Goal: Check status: Check status

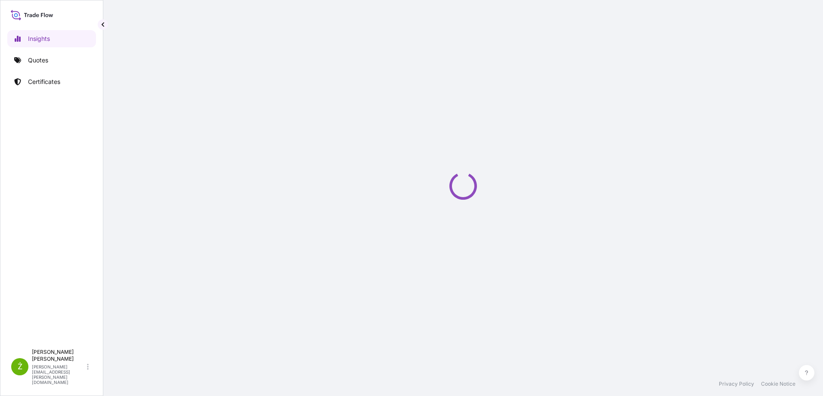
select select "2025"
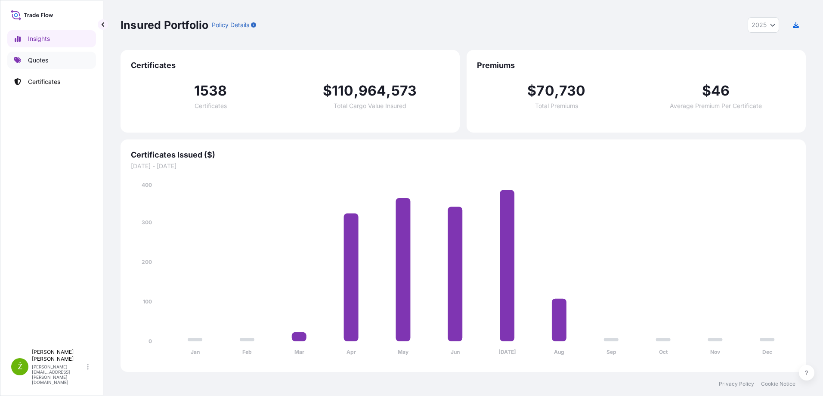
click at [60, 66] on link "Quotes" at bounding box center [51, 60] width 89 height 17
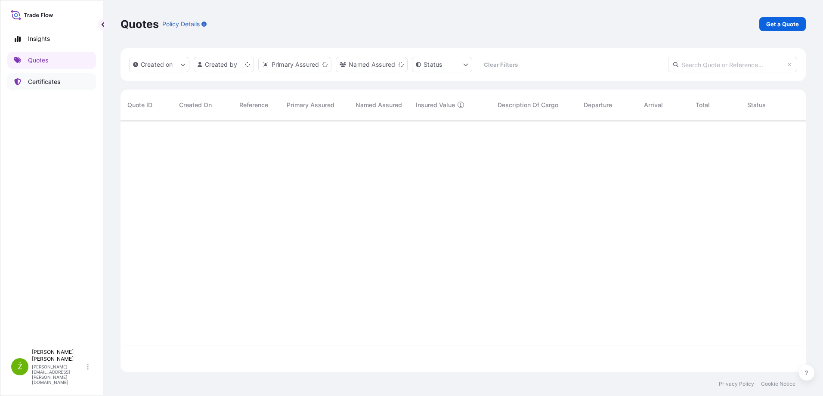
scroll to position [250, 679]
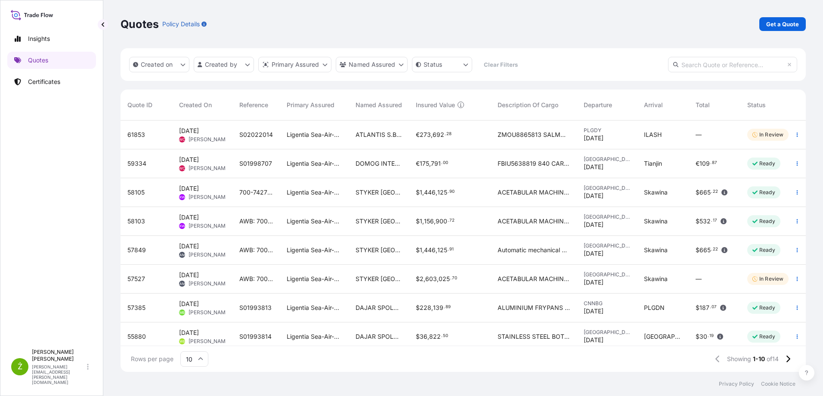
click at [719, 62] on input "text" at bounding box center [732, 64] width 129 height 15
paste input "31440-1101-1"
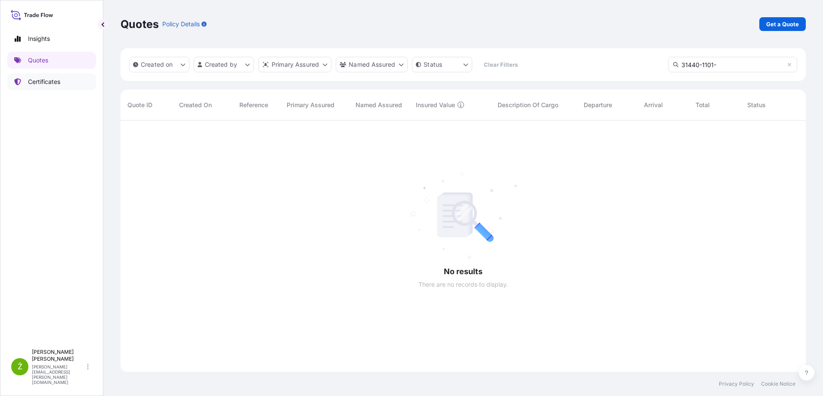
scroll to position [276, 679]
type input "31440-1101-"
click at [69, 83] on link "Certificates" at bounding box center [51, 81] width 89 height 17
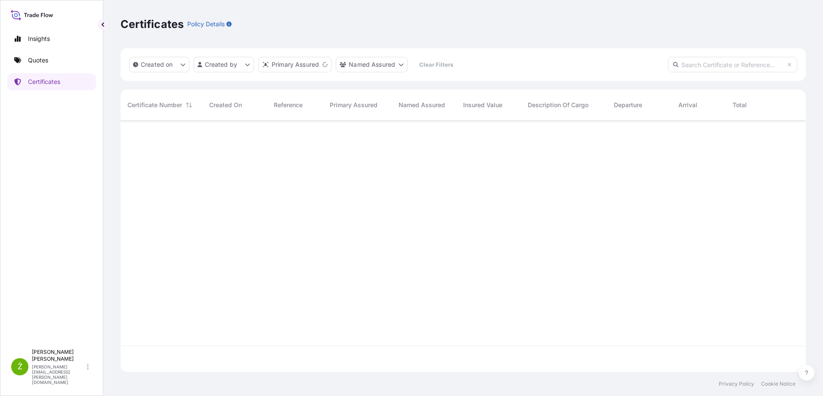
scroll to position [250, 679]
click at [690, 66] on input "text" at bounding box center [732, 64] width 129 height 15
paste input "31440-1101-1"
type input "31440-1101-"
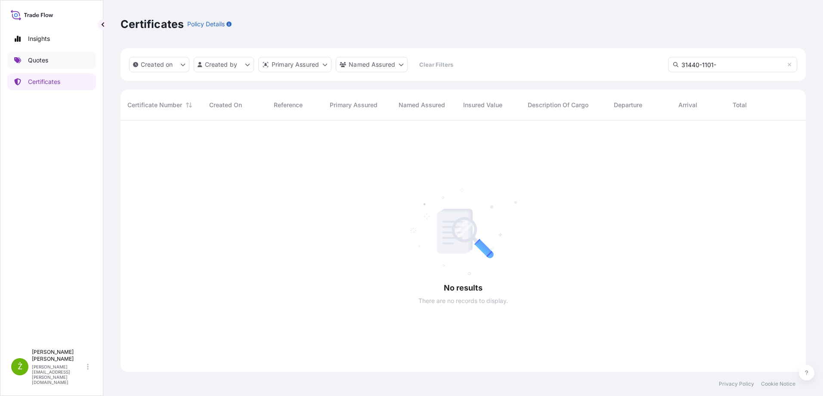
click at [59, 62] on link "Quotes" at bounding box center [51, 60] width 89 height 17
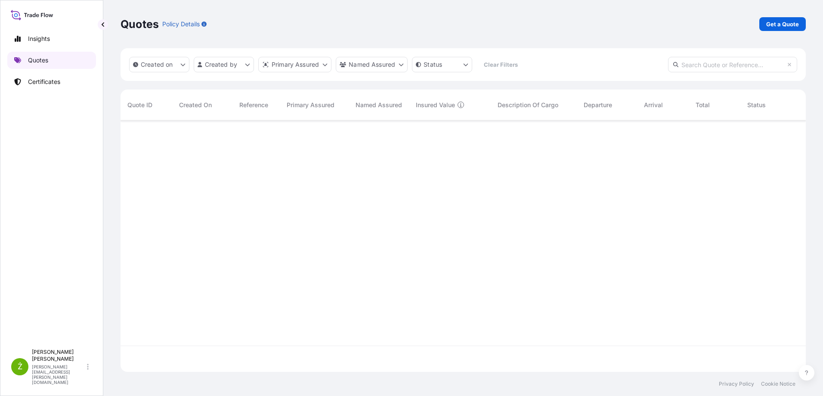
scroll to position [250, 679]
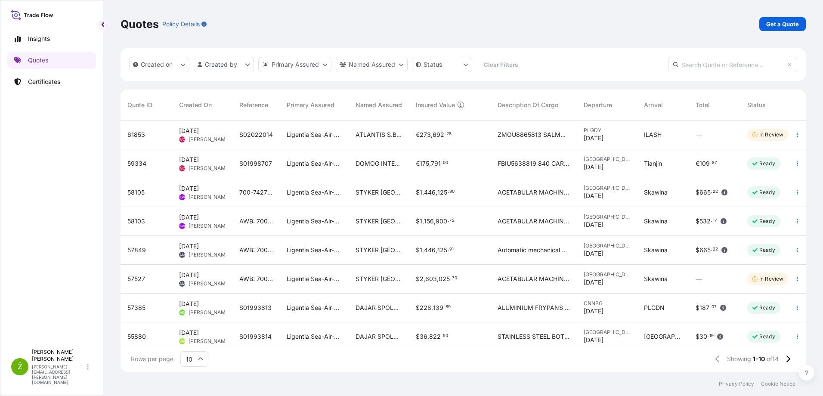
click at [720, 68] on input "text" at bounding box center [732, 64] width 129 height 15
paste input "S01993814"
type input "S01993814"
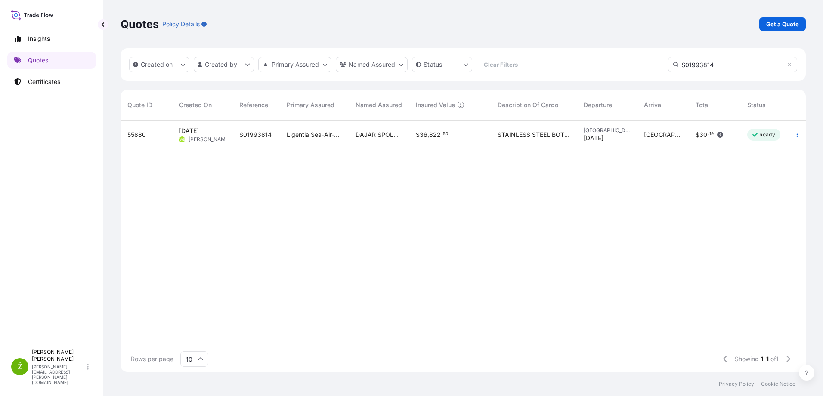
click at [245, 142] on div "S01993814" at bounding box center [255, 134] width 47 height 29
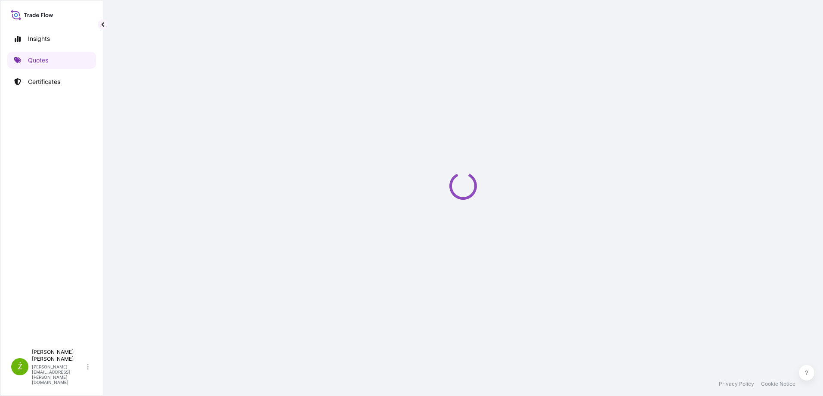
select select "Sea"
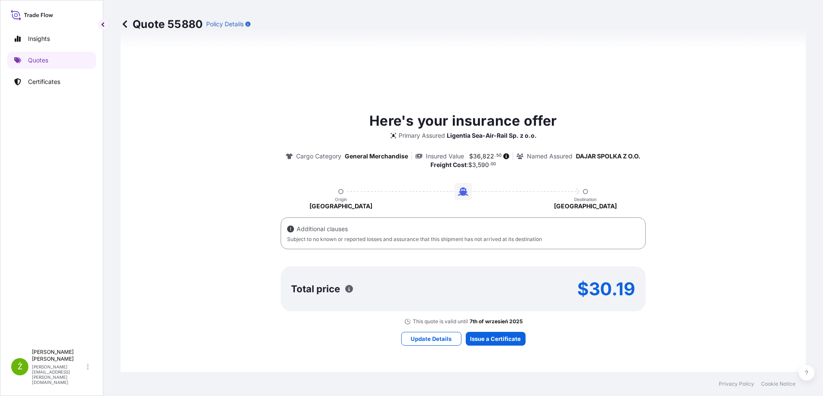
scroll to position [381, 0]
click at [426, 340] on p "Update Details" at bounding box center [431, 338] width 41 height 9
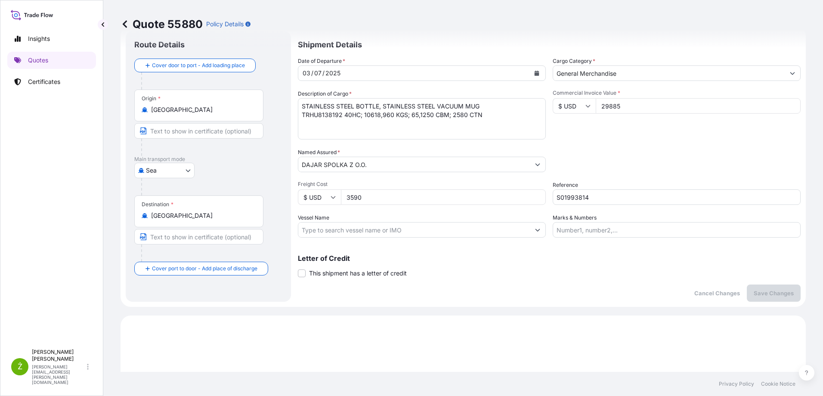
scroll to position [14, 0]
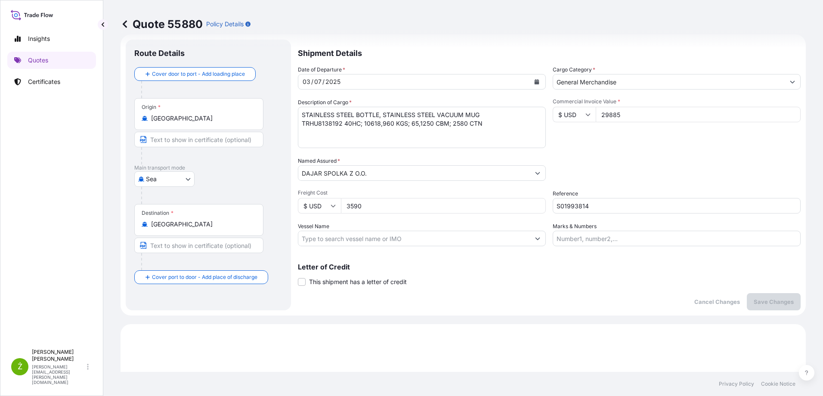
drag, startPoint x: 594, startPoint y: 127, endPoint x: 506, endPoint y: 144, distance: 90.0
click at [506, 144] on div "Date of Departure * 03 / 07 / 2025 Cargo Category * General Merchandise Descrip…" at bounding box center [549, 155] width 503 height 181
paste input "55967.64"
type input "55967.64"
click at [761, 297] on p "Save Changes" at bounding box center [774, 301] width 40 height 9
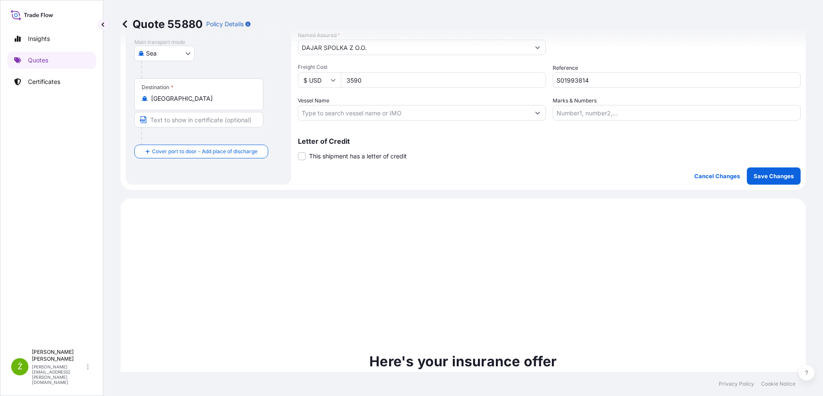
scroll to position [295, 0]
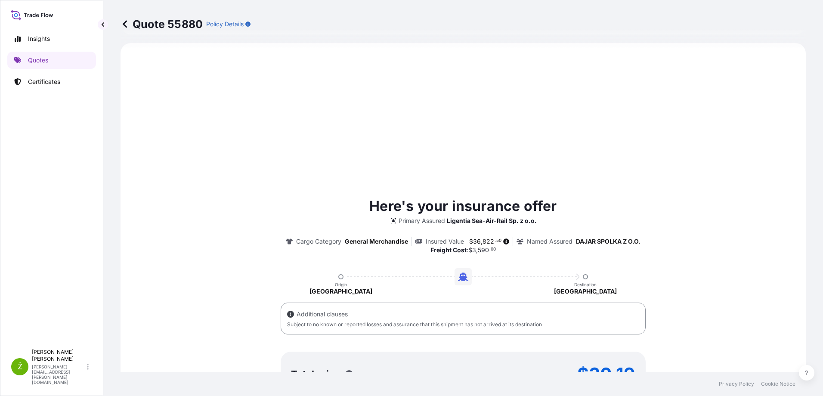
select select "Sea"
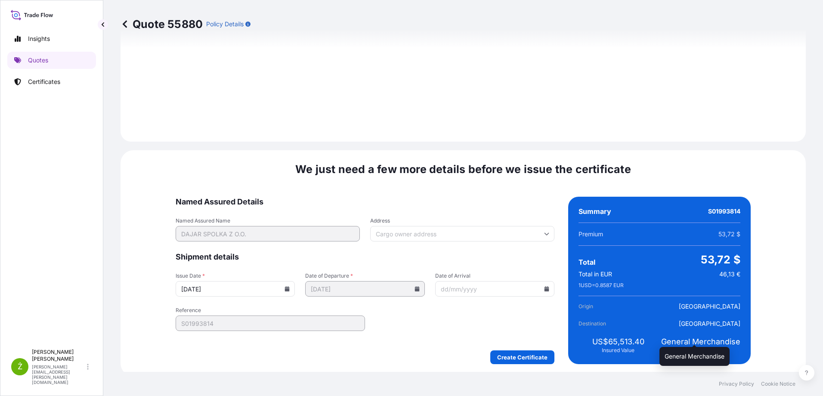
scroll to position [975, 0]
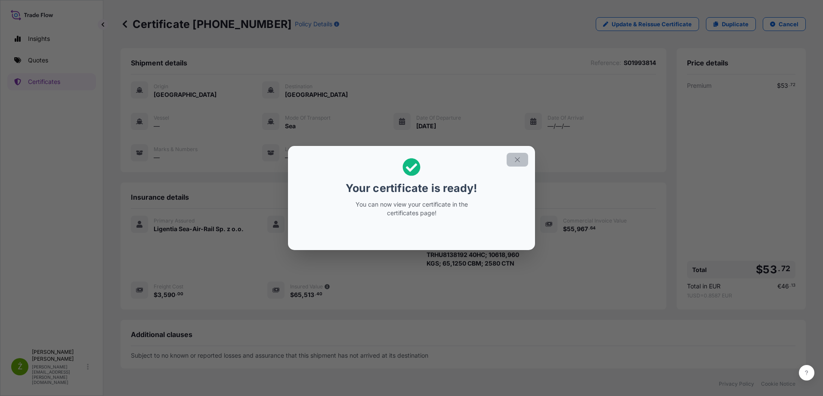
click at [521, 159] on icon "button" at bounding box center [517, 160] width 8 height 8
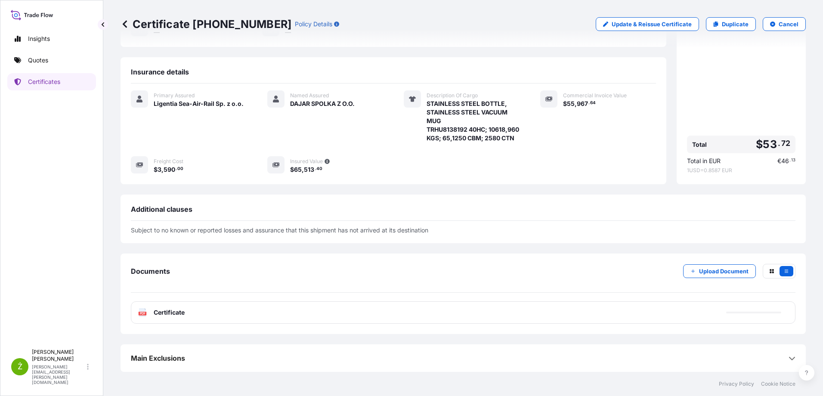
scroll to position [134, 0]
click at [390, 307] on div "PDF Certificate" at bounding box center [463, 312] width 664 height 22
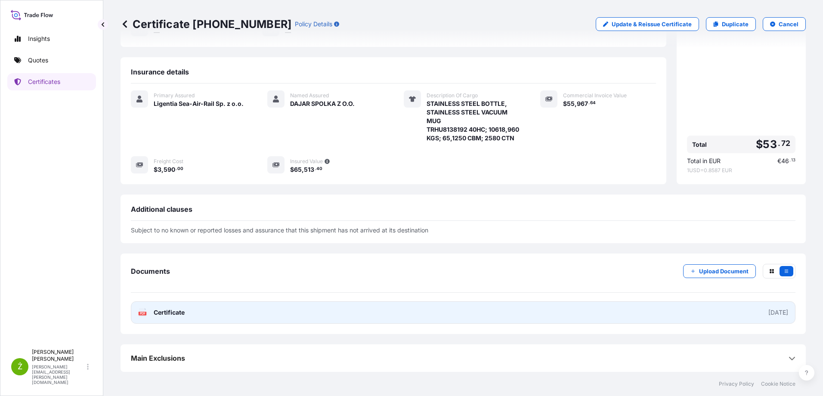
click at [390, 307] on link "PDF Certificate 2025-08-11" at bounding box center [463, 312] width 664 height 22
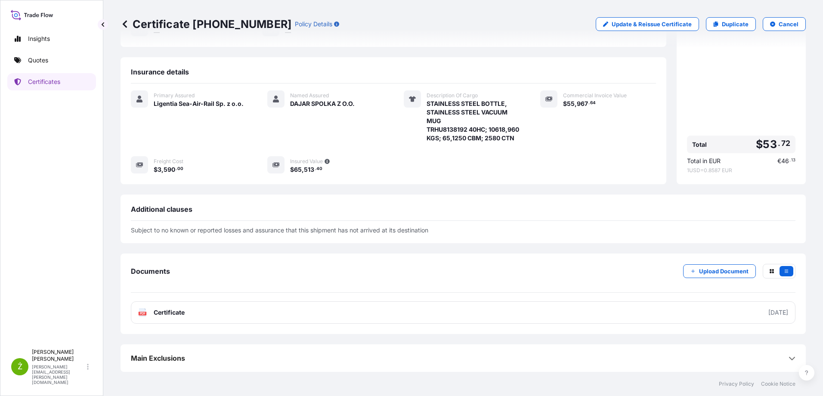
click at [230, 25] on p "Certificate 31440-1101-2" at bounding box center [205, 24] width 171 height 14
copy p "Certificate 31440-1101-2"
click at [52, 62] on link "Quotes" at bounding box center [51, 60] width 89 height 17
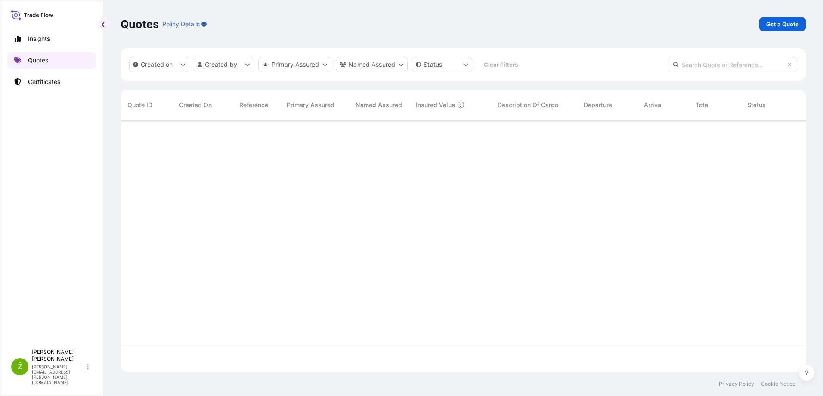
scroll to position [250, 679]
click at [680, 64] on input "text" at bounding box center [732, 64] width 129 height 15
paste input "S01989233"
type input "S01989233"
